Goal: Transaction & Acquisition: Obtain resource

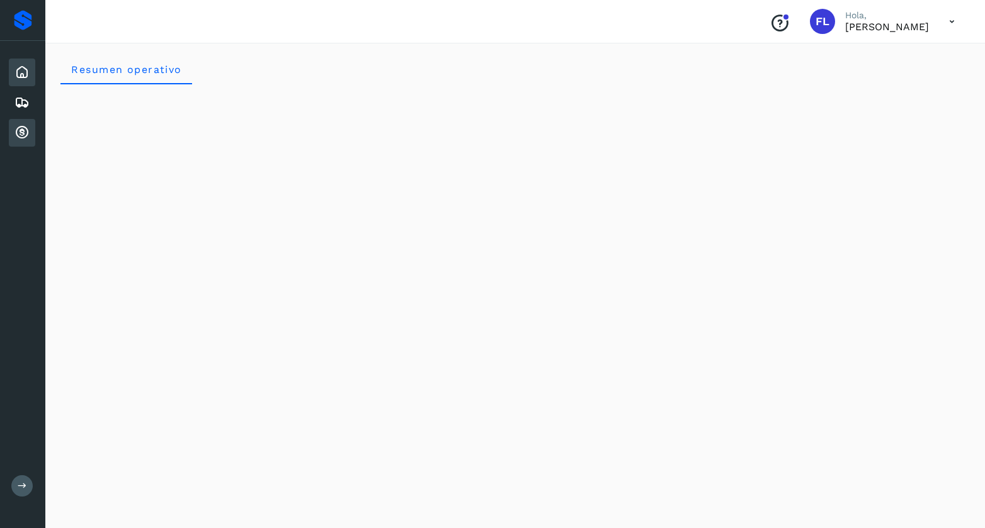
click at [17, 130] on icon at bounding box center [21, 132] width 15 height 15
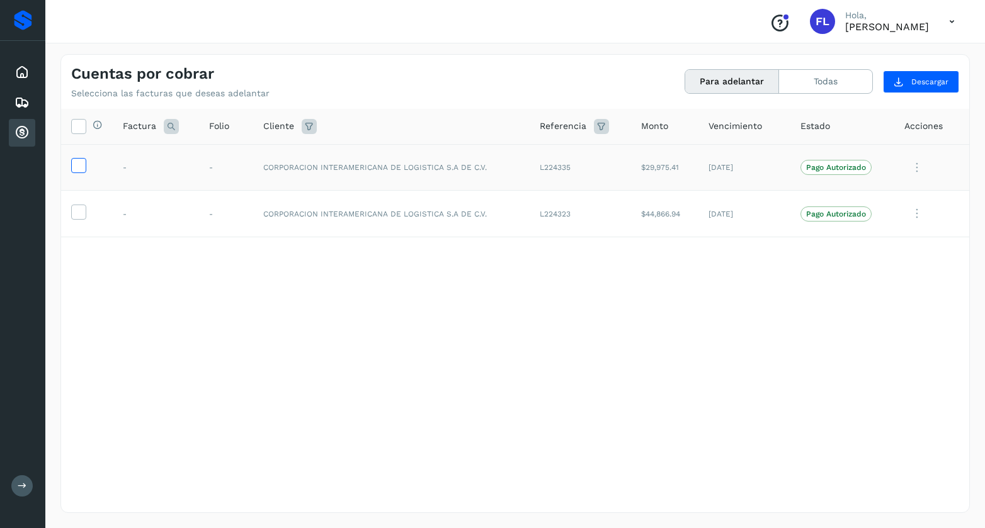
click at [78, 166] on icon at bounding box center [78, 164] width 13 height 13
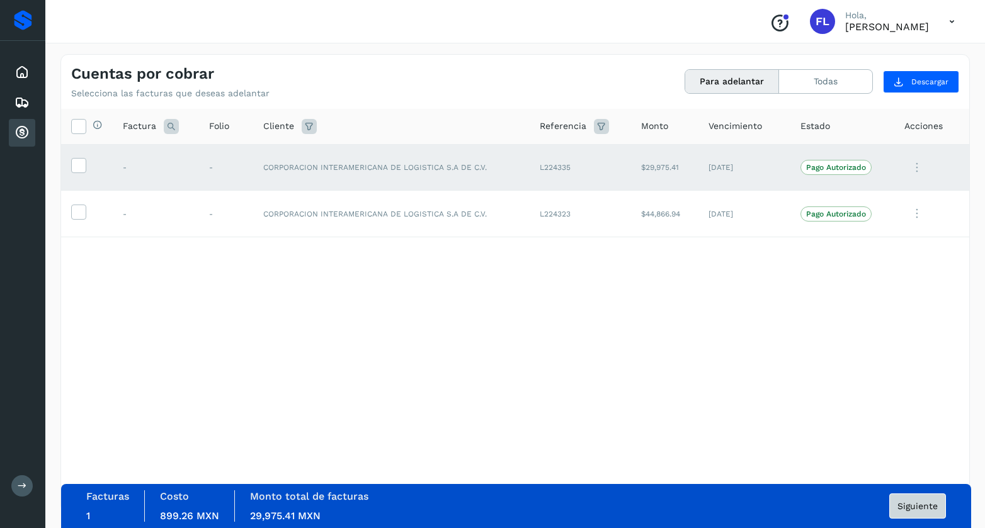
click at [902, 506] on span "Siguiente" at bounding box center [917, 506] width 40 height 9
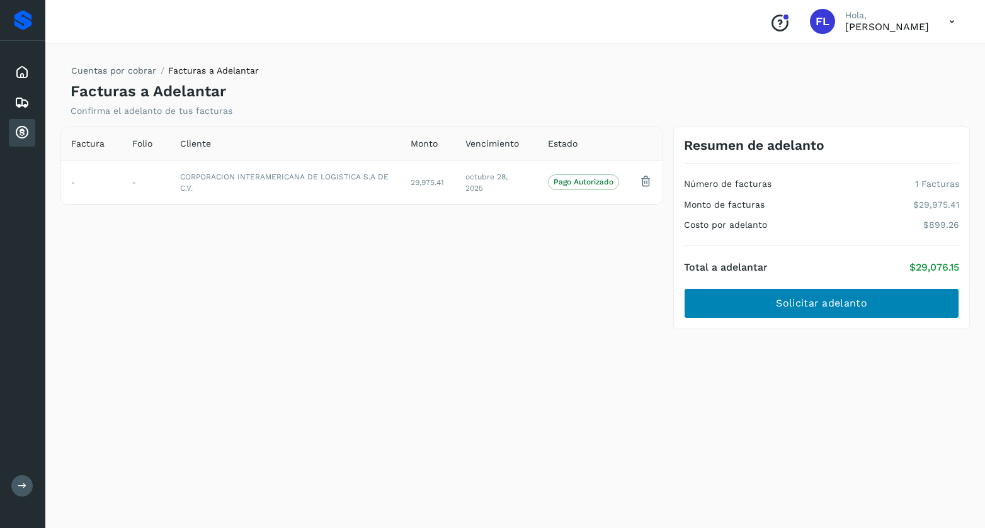
click at [809, 301] on span "Solicitar adelanto" at bounding box center [821, 304] width 91 height 14
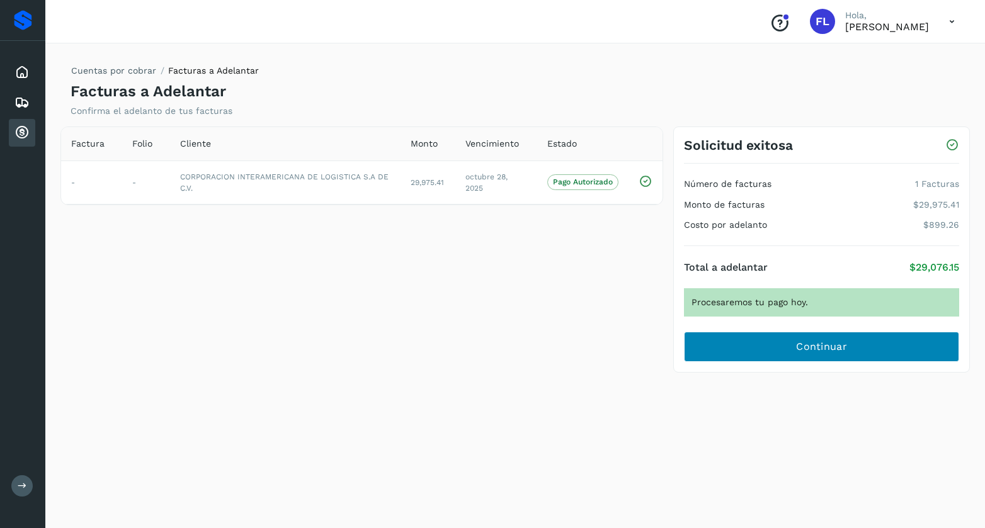
click at [818, 346] on span "Continuar" at bounding box center [821, 347] width 51 height 14
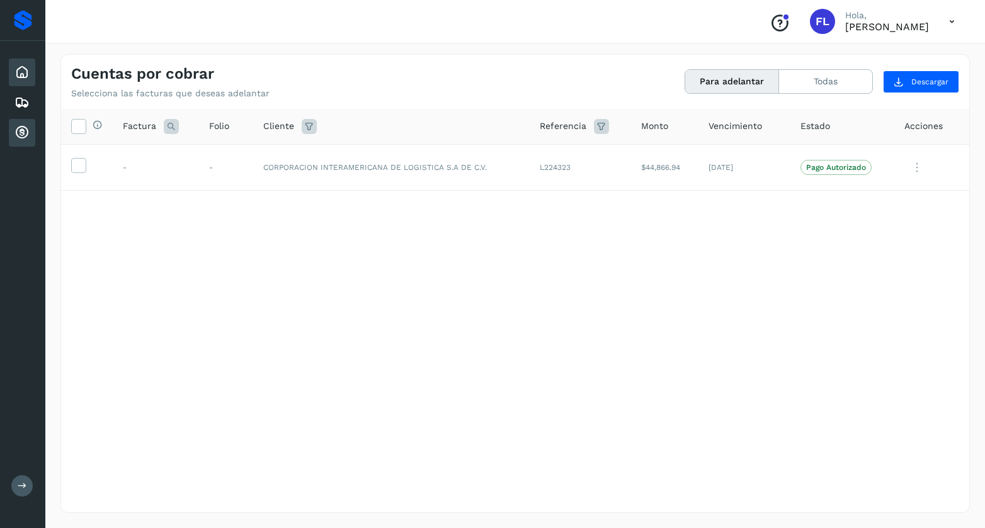
click at [21, 74] on icon at bounding box center [21, 72] width 15 height 15
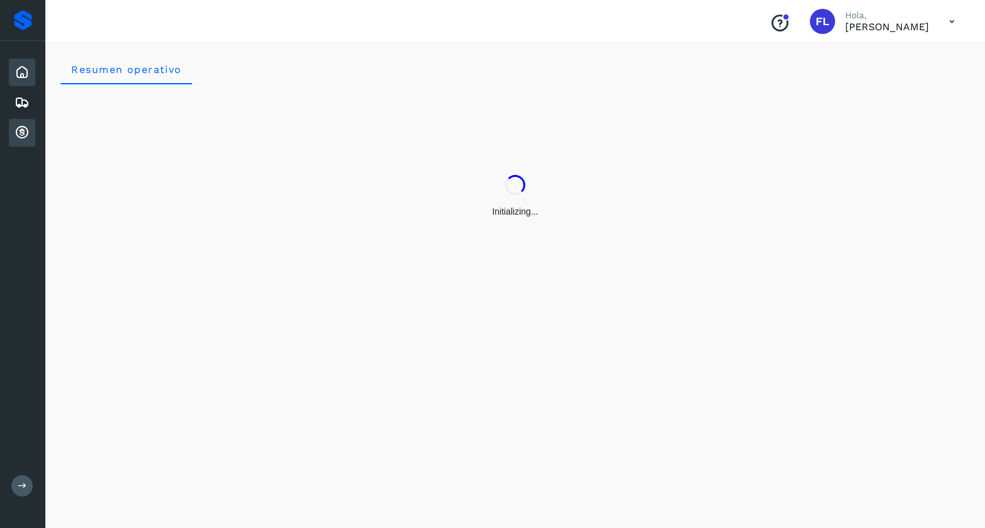
click at [19, 135] on icon at bounding box center [21, 132] width 15 height 15
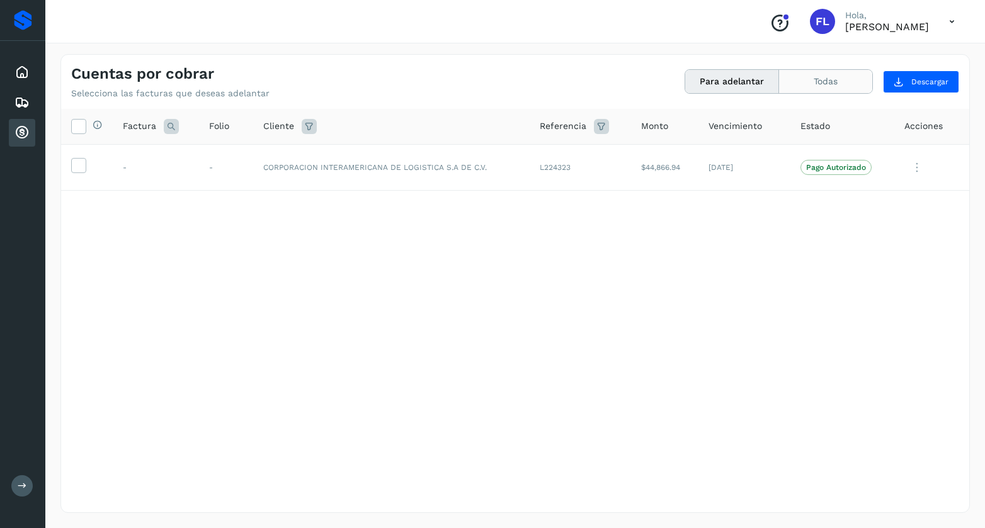
click at [827, 81] on button "Todas" at bounding box center [825, 81] width 93 height 23
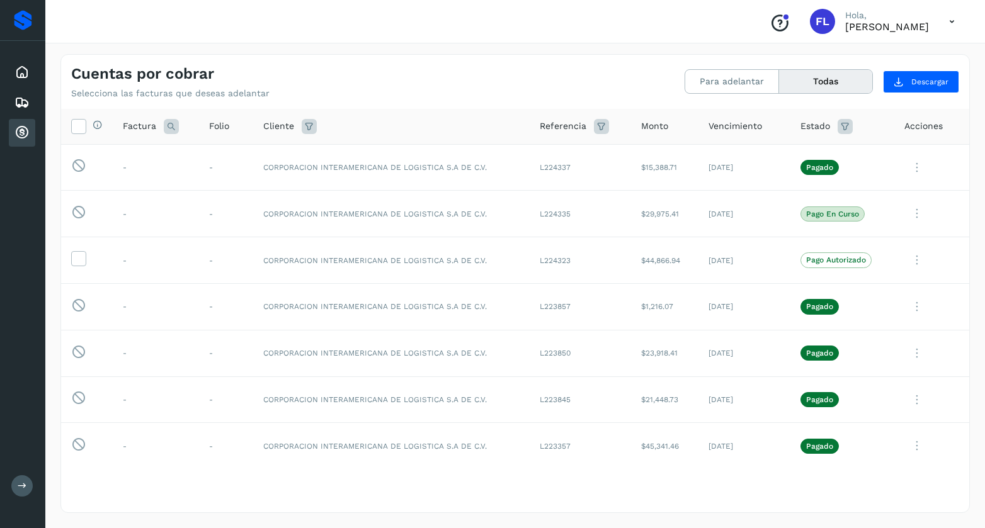
click at [944, 25] on icon at bounding box center [952, 22] width 26 height 26
click at [841, 56] on div "Cerrar sesión" at bounding box center [889, 57] width 150 height 24
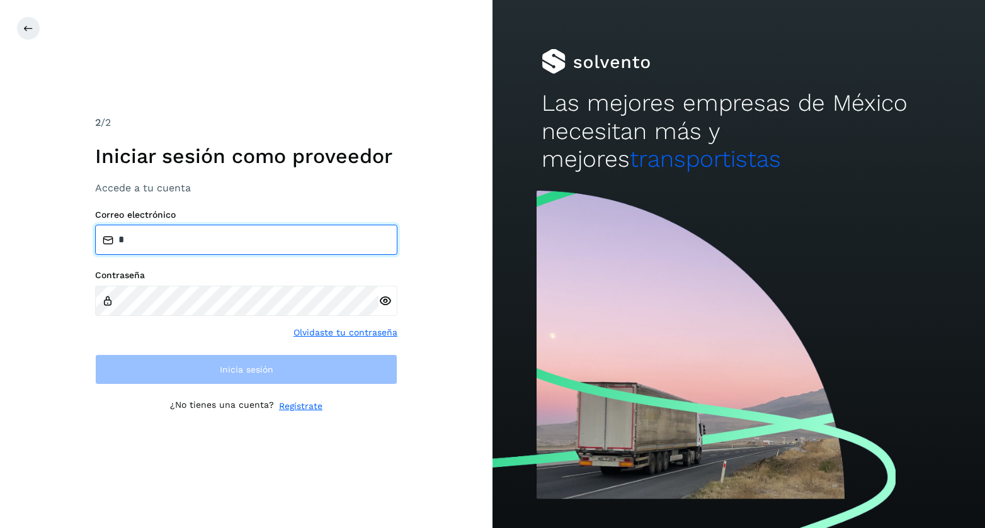
type input "**********"
